Goal: Information Seeking & Learning: Learn about a topic

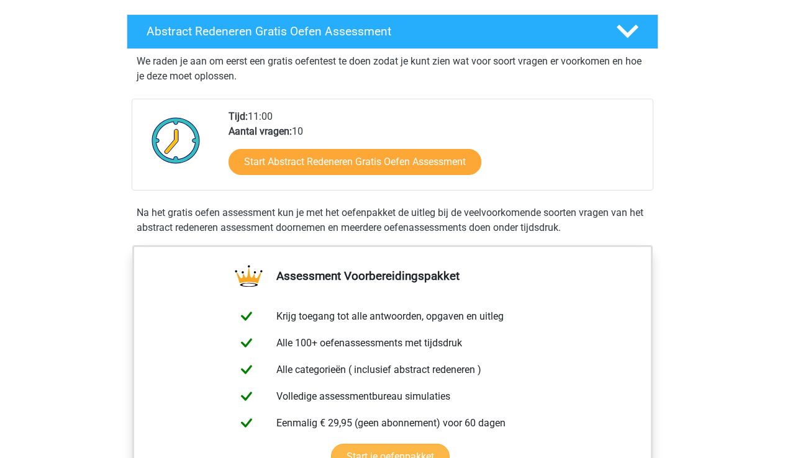
scroll to position [196, 0]
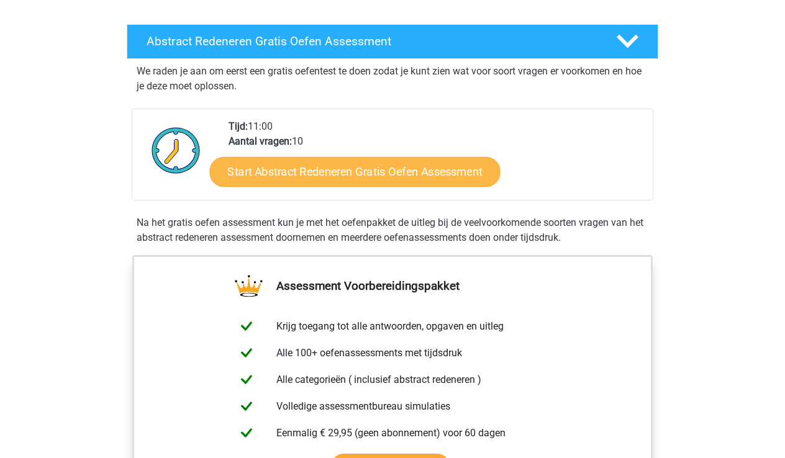
click at [344, 162] on link "Start Abstract Redeneren Gratis Oefen Assessment" at bounding box center [355, 172] width 291 height 30
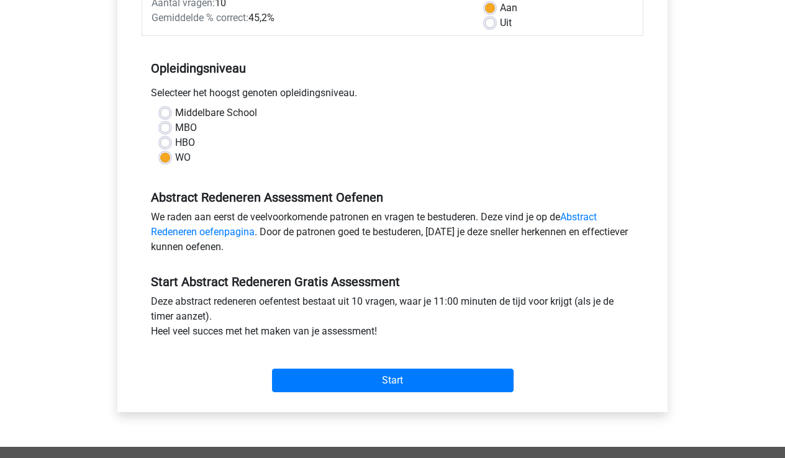
scroll to position [200, 0]
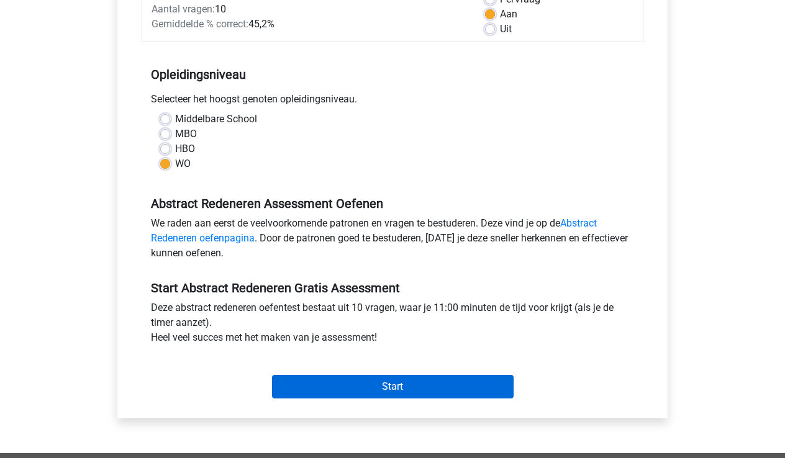
click at [365, 393] on input "Start" at bounding box center [393, 387] width 242 height 24
click at [416, 383] on input "Start" at bounding box center [393, 387] width 242 height 24
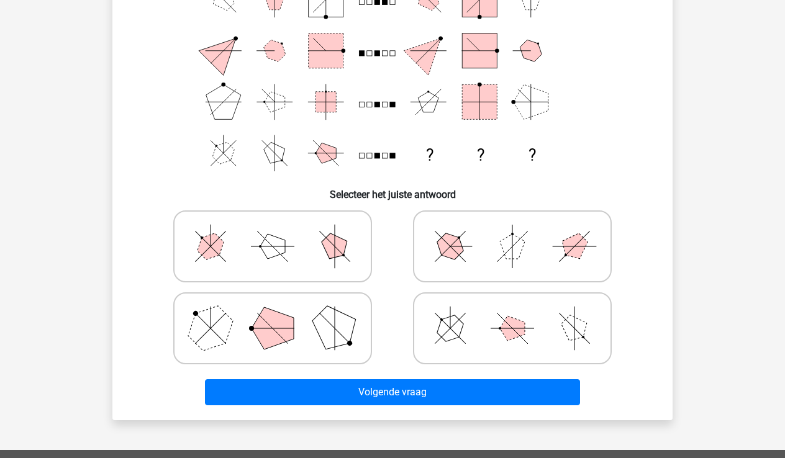
scroll to position [157, 0]
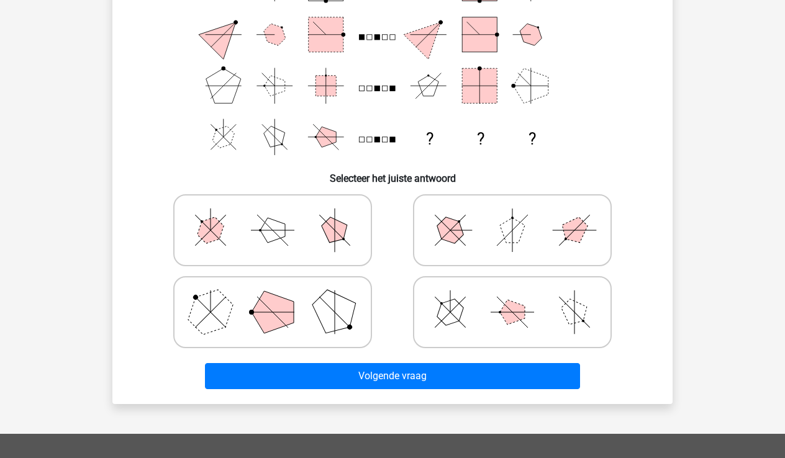
click at [348, 322] on polygon at bounding box center [335, 313] width 60 height 60
click at [281, 297] on input "radio" at bounding box center [277, 293] width 8 height 8
radio input "true"
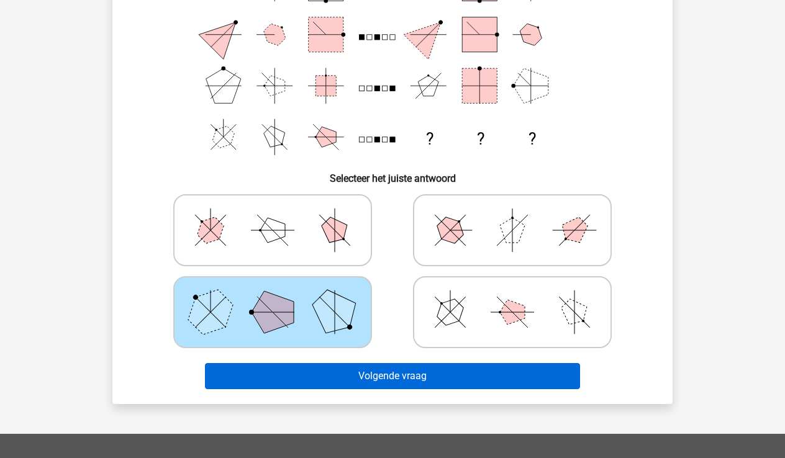
click at [401, 378] on button "Volgende vraag" at bounding box center [393, 376] width 376 height 26
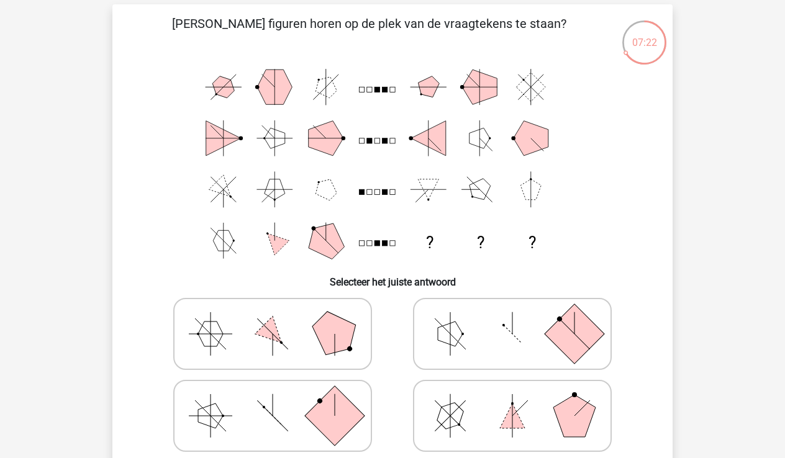
scroll to position [50, 0]
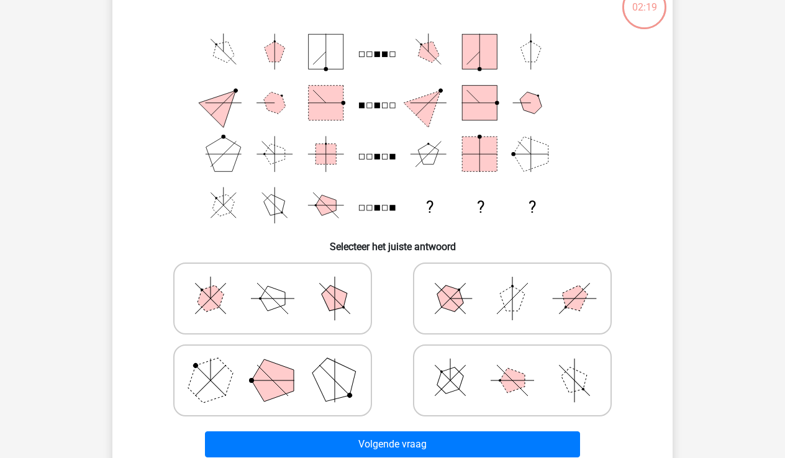
scroll to position [90, 0]
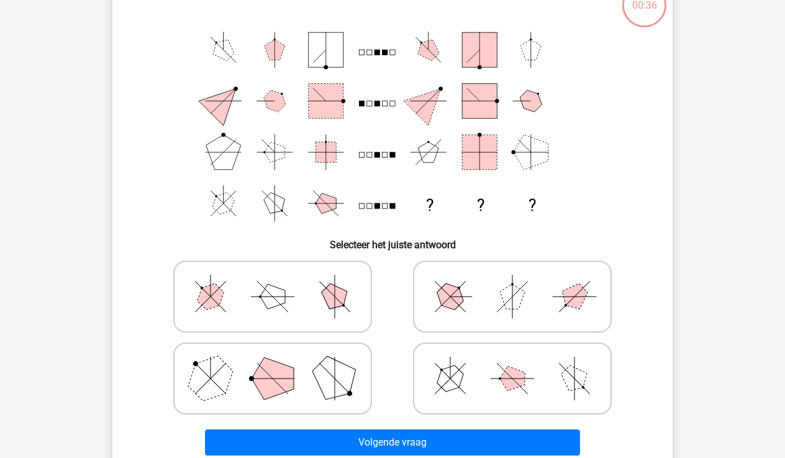
click at [336, 370] on polygon at bounding box center [335, 379] width 60 height 60
click at [281, 363] on input "radio" at bounding box center [277, 359] width 8 height 8
radio input "true"
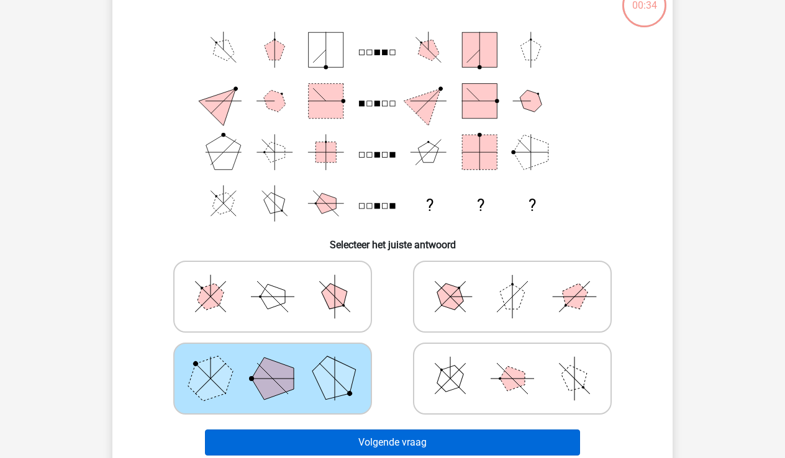
click at [390, 439] on button "Volgende vraag" at bounding box center [393, 443] width 376 height 26
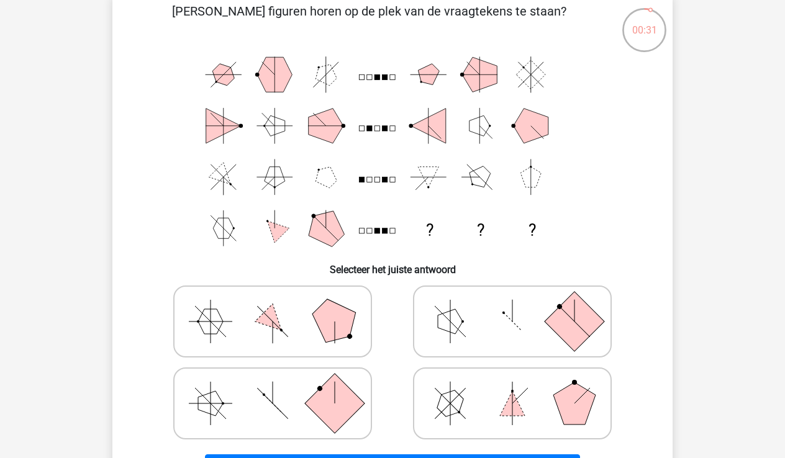
scroll to position [65, 0]
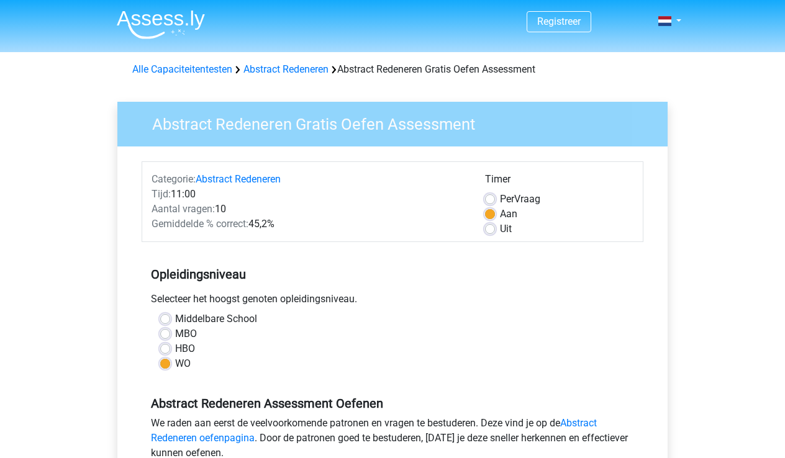
scroll to position [200, 0]
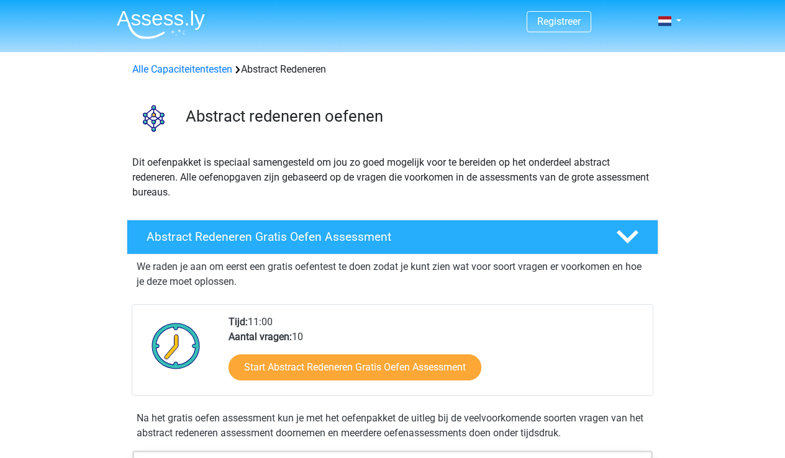
scroll to position [196, 0]
